Goal: Transaction & Acquisition: Download file/media

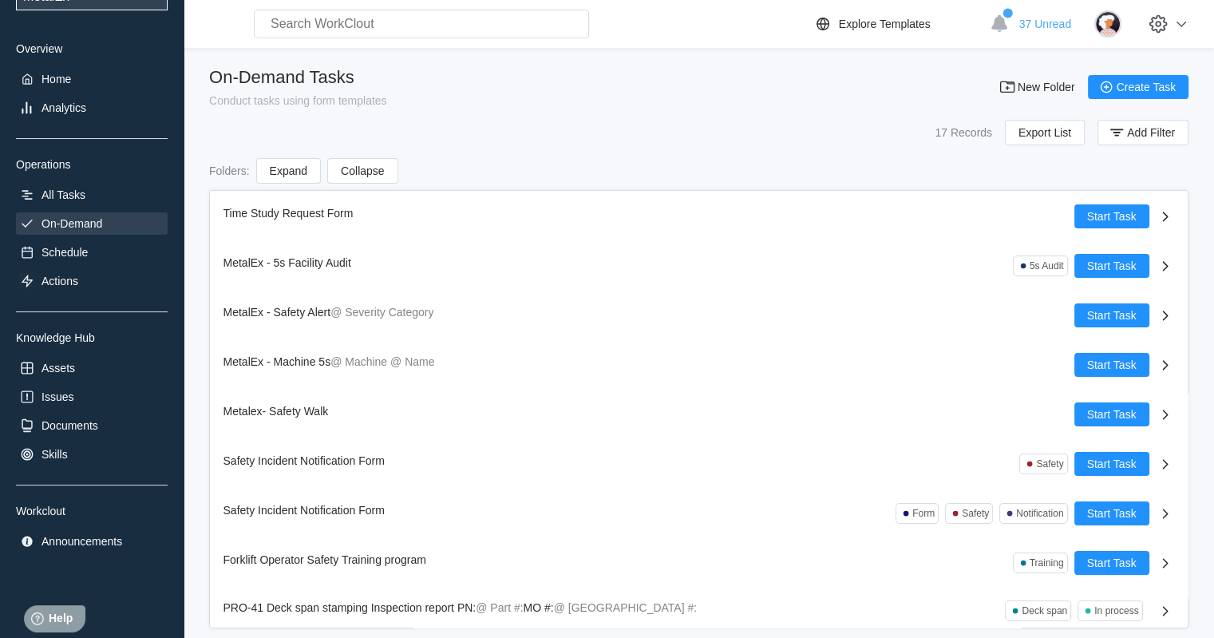
scroll to position [92, 0]
click at [84, 421] on div "Documents" at bounding box center [69, 424] width 57 height 13
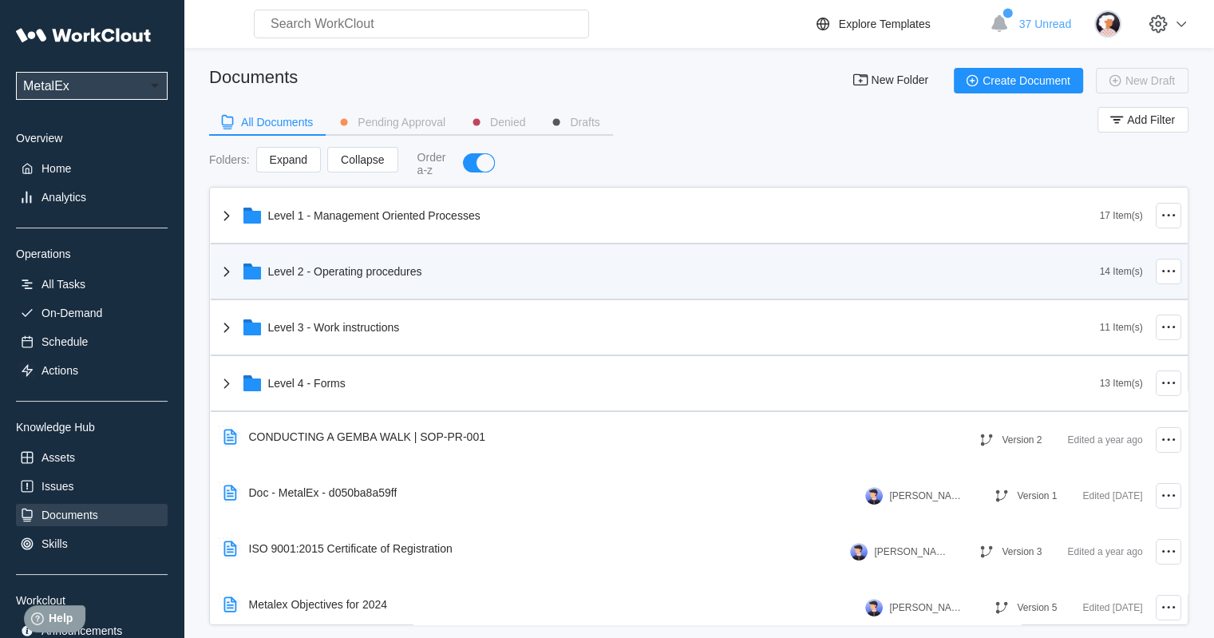
click at [374, 266] on div "Level 2 - Operating procedures" at bounding box center [345, 271] width 154 height 13
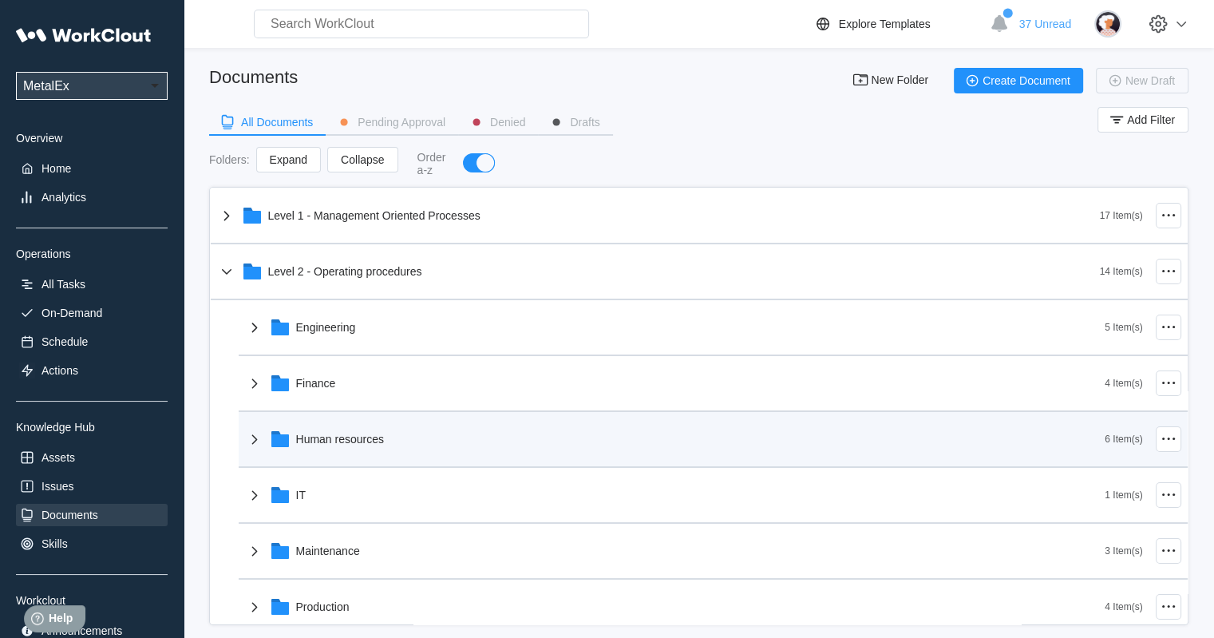
click at [329, 436] on div "Human resources" at bounding box center [340, 439] width 89 height 13
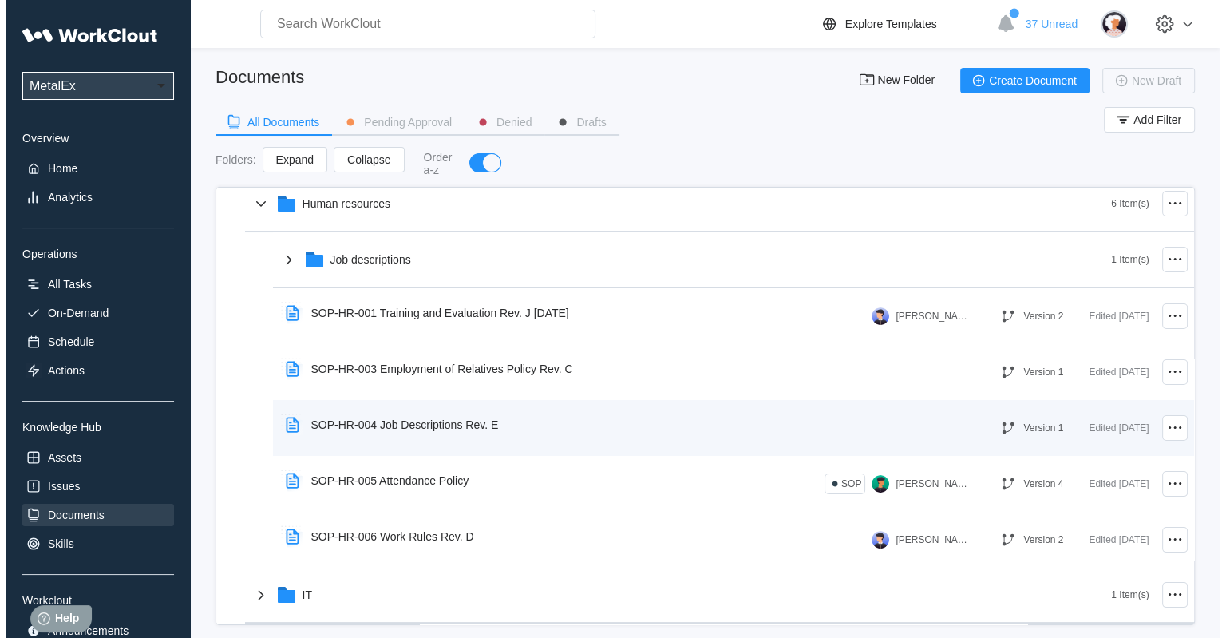
scroll to position [239, 0]
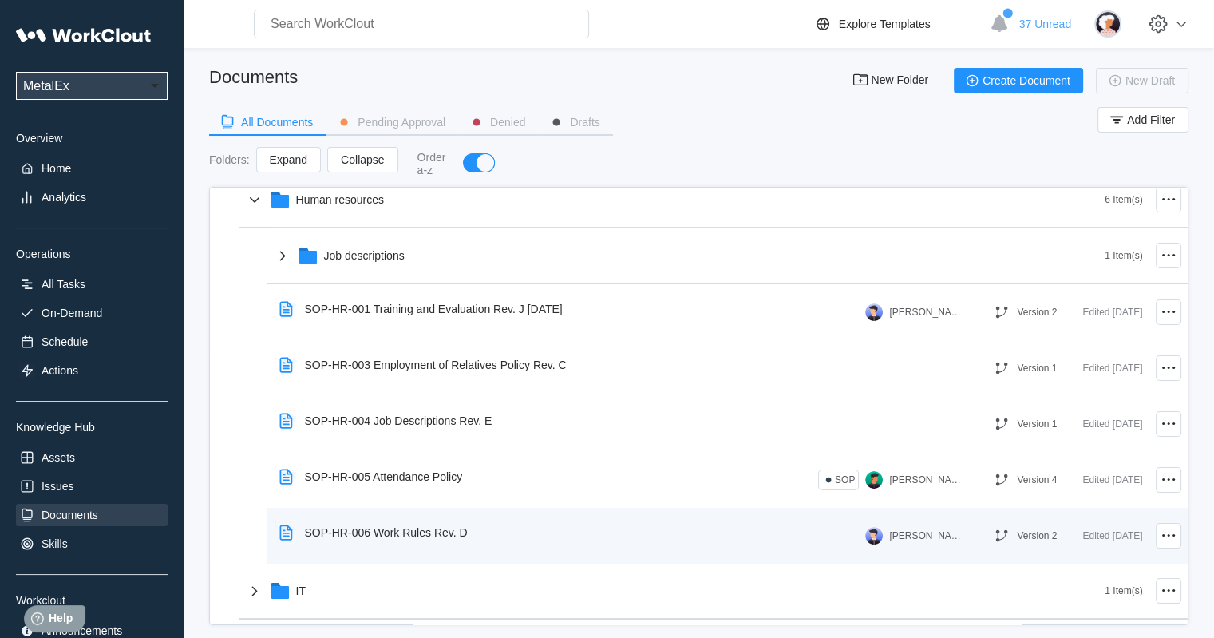
click at [391, 531] on div "SOP-HR-006 Work Rules Rev. D" at bounding box center [386, 532] width 163 height 13
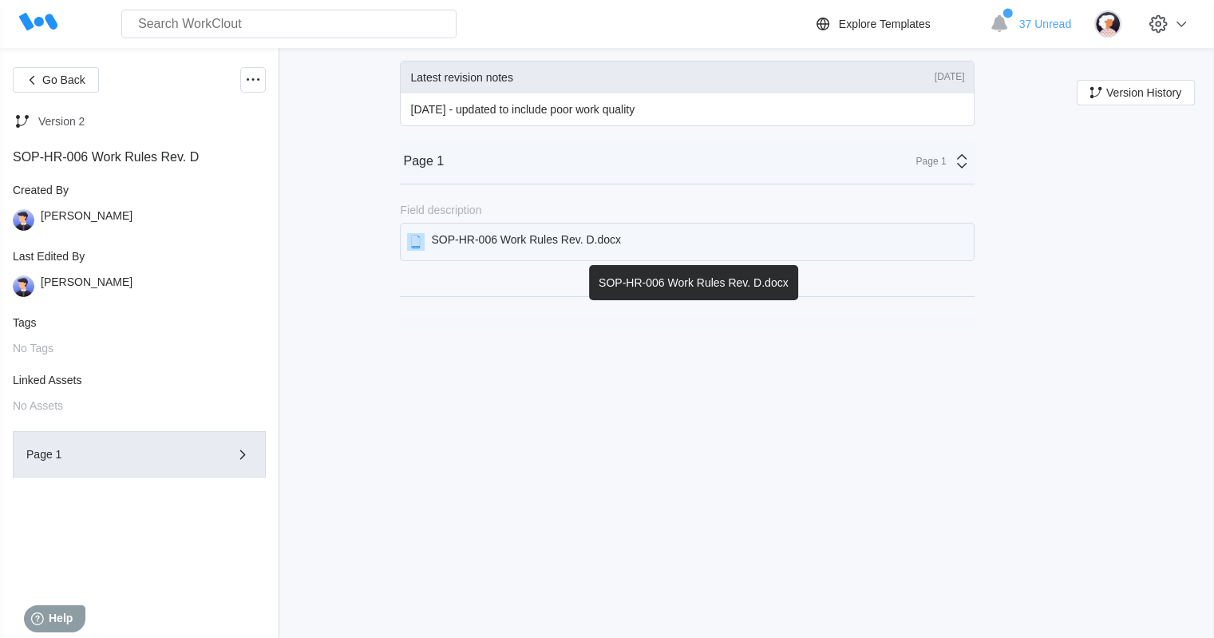
click at [537, 239] on div "SOP-HR-006 Work Rules Rev. D.docx" at bounding box center [526, 242] width 190 height 18
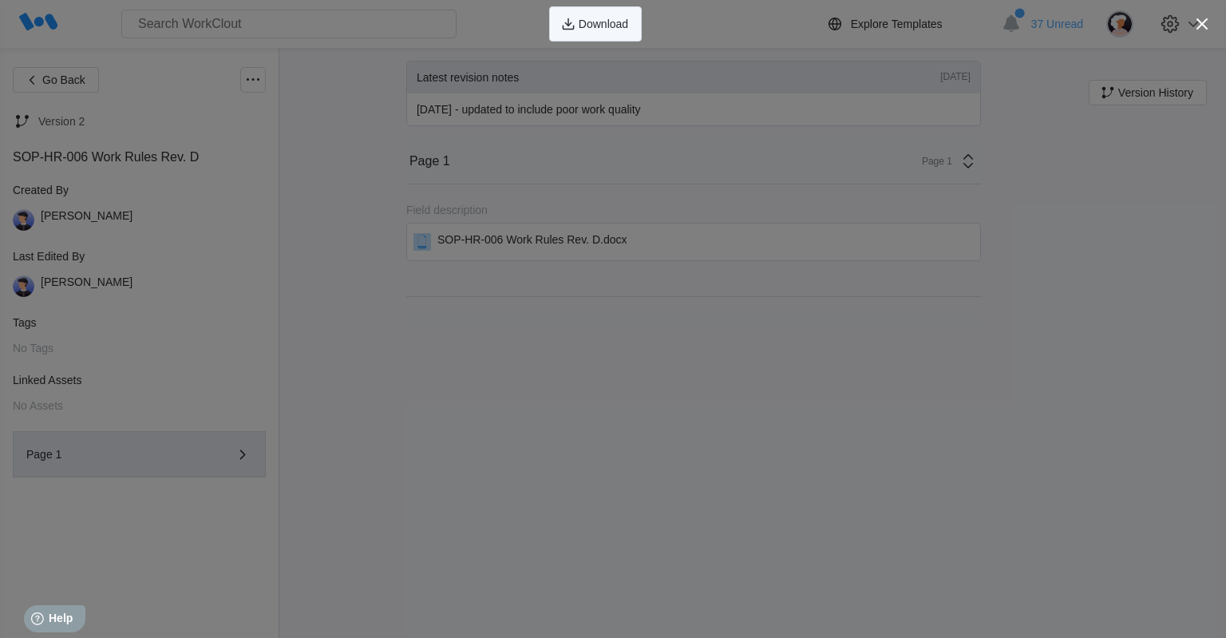
click at [591, 22] on span "Download" at bounding box center [603, 23] width 49 height 11
